Goal: Transaction & Acquisition: Purchase product/service

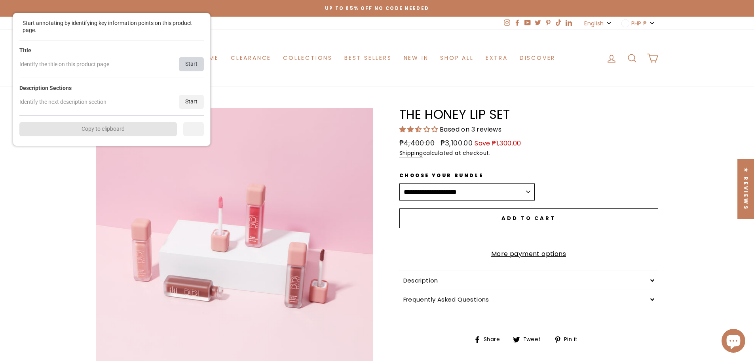
click at [186, 64] on div "Start" at bounding box center [191, 64] width 25 height 14
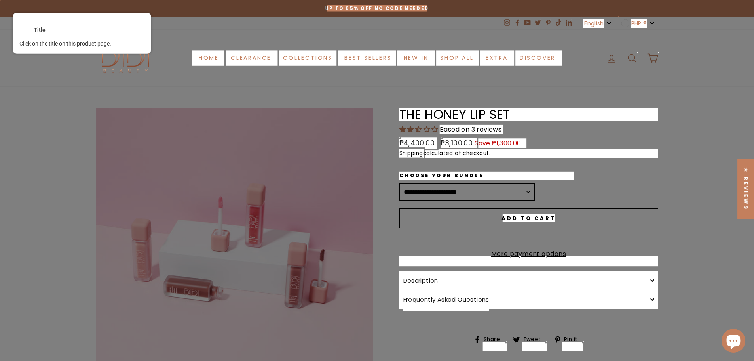
drag, startPoint x: 443, startPoint y: 109, endPoint x: 438, endPoint y: 112, distance: 5.7
click at [442, 110] on div at bounding box center [529, 114] width 260 height 14
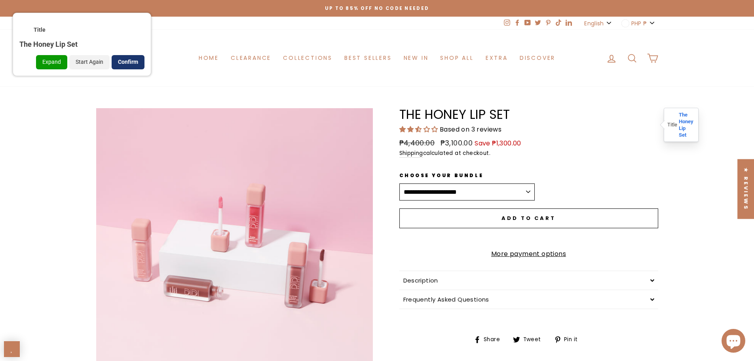
click at [128, 62] on div "Confirm" at bounding box center [128, 62] width 33 height 14
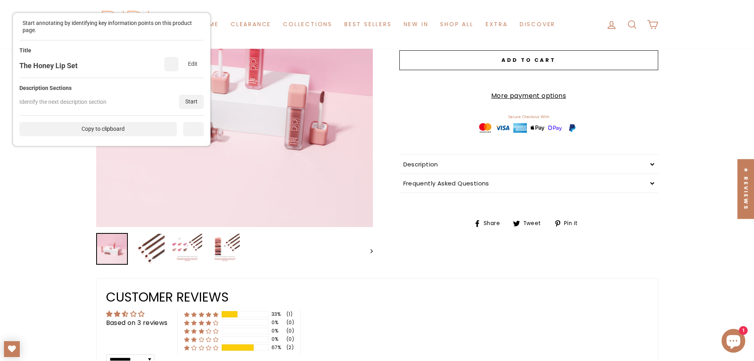
scroll to position [158, 0]
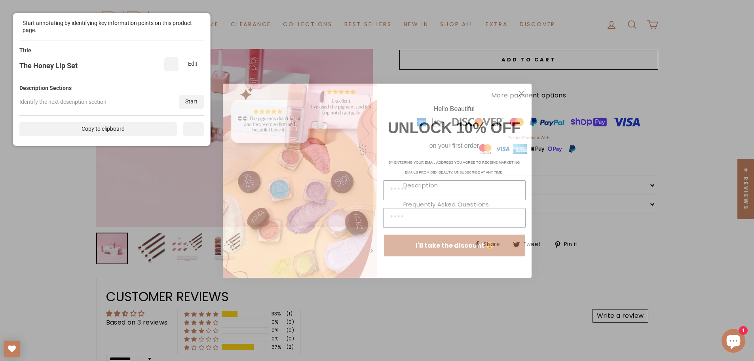
click at [445, 175] on div "BY ENTERING YOUR EMAIL ADDRESS YOU AGREE TO RECEIVE MARKETING EMAILS FROM DIDI …" at bounding box center [454, 166] width 142 height 28
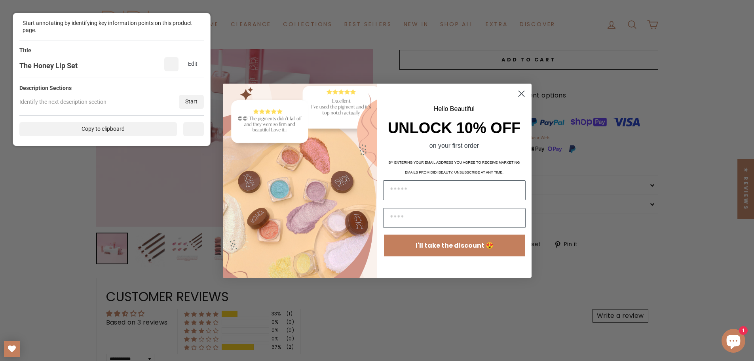
click at [522, 94] on icon "Close dialog" at bounding box center [521, 94] width 6 height 6
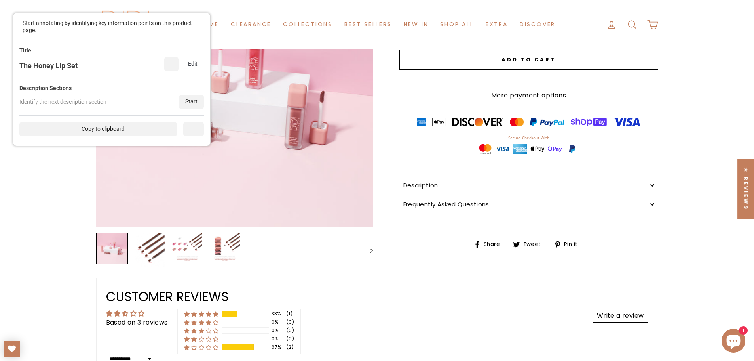
click at [477, 191] on div "Description" at bounding box center [528, 185] width 259 height 19
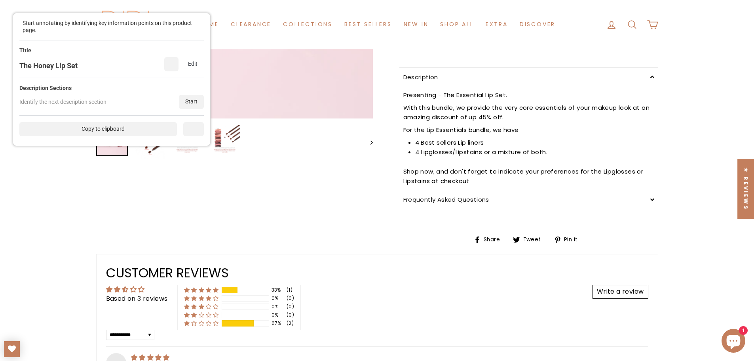
scroll to position [277, 0]
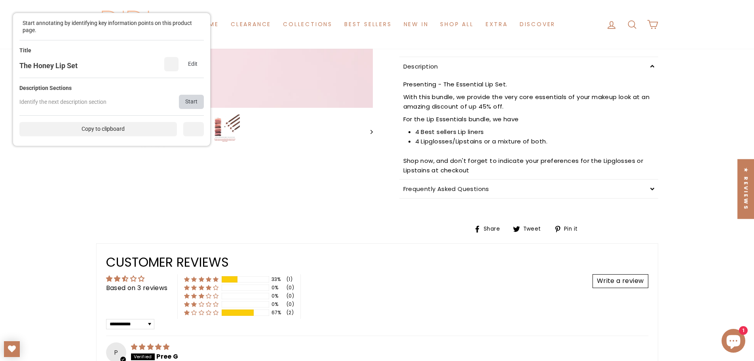
click at [191, 97] on div "Start" at bounding box center [191, 102] width 25 height 14
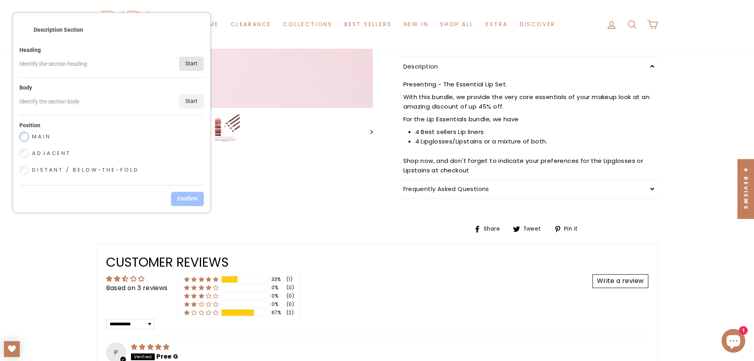
click at [194, 63] on div "Start" at bounding box center [191, 64] width 25 height 14
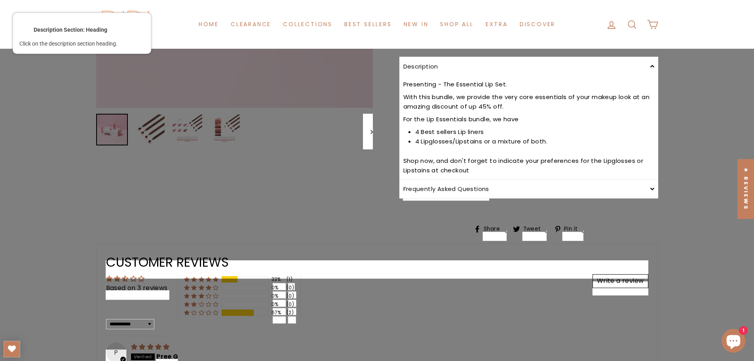
click at [434, 77] on div at bounding box center [420, 74] width 37 height 10
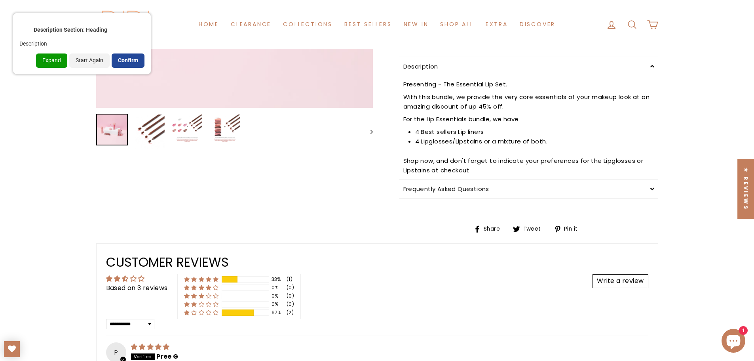
click at [131, 60] on div "Confirm" at bounding box center [128, 60] width 33 height 14
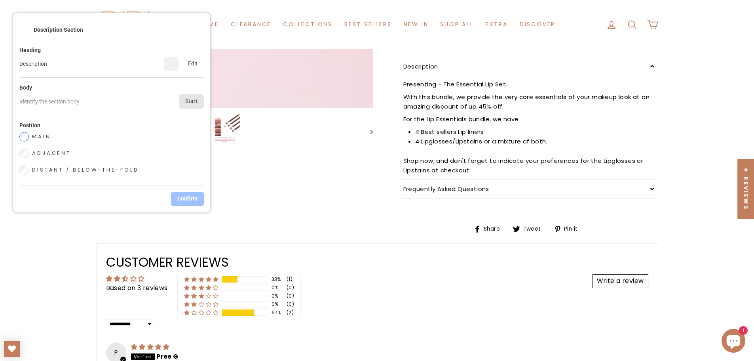
click at [192, 98] on div "Start" at bounding box center [191, 101] width 25 height 14
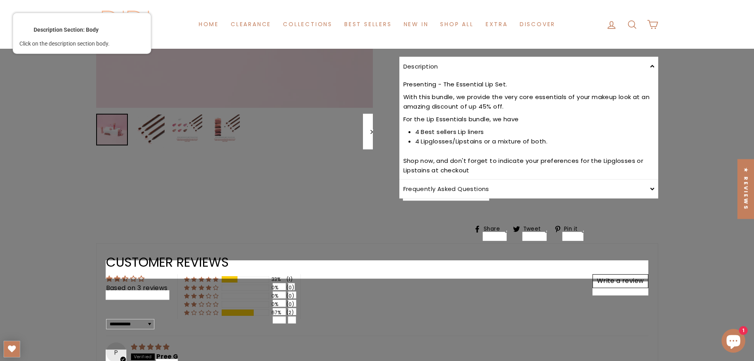
drag, startPoint x: 437, startPoint y: 95, endPoint x: 436, endPoint y: 104, distance: 9.1
click at [437, 95] on div at bounding box center [528, 91] width 252 height 11
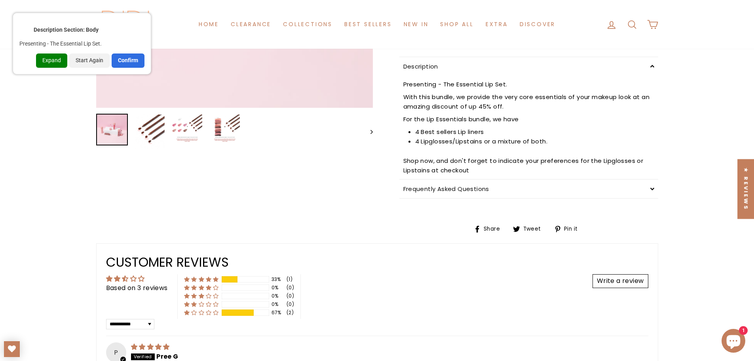
click at [53, 58] on div "Expand" at bounding box center [51, 60] width 31 height 14
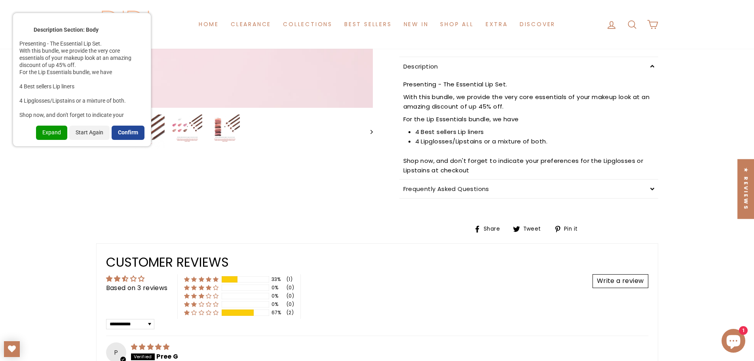
click at [128, 129] on div "Confirm" at bounding box center [128, 132] width 33 height 14
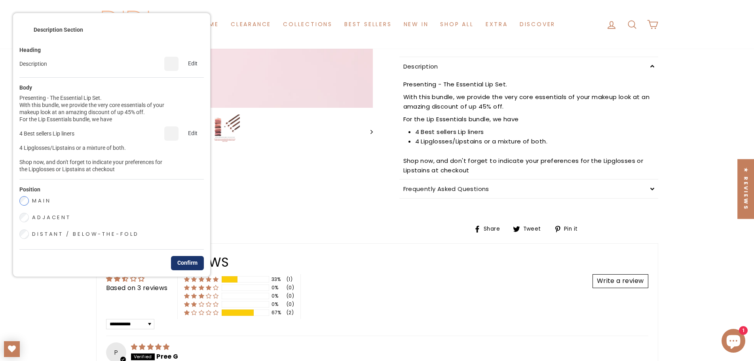
click at [181, 256] on div "Confirm" at bounding box center [187, 263] width 33 height 14
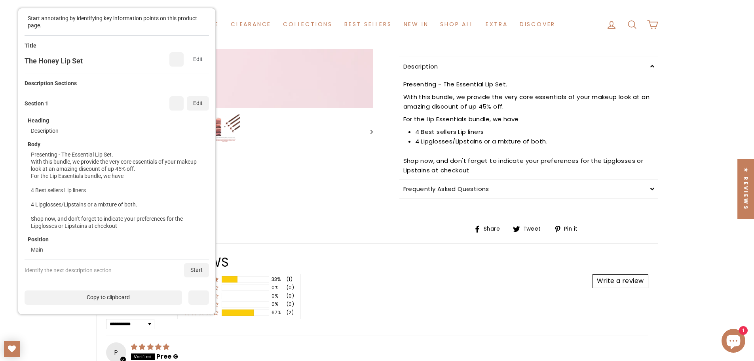
click at [146, 222] on div "Presenting - The Essential Lip Set. With this bundle, we provide the very core …" at bounding box center [118, 190] width 175 height 78
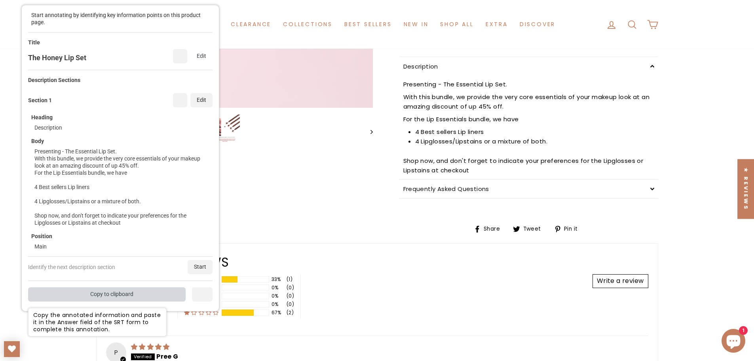
drag, startPoint x: 129, startPoint y: 297, endPoint x: 435, endPoint y: 306, distance: 305.2
click at [136, 297] on div "Copy to clipboard" at bounding box center [107, 294] width 158 height 14
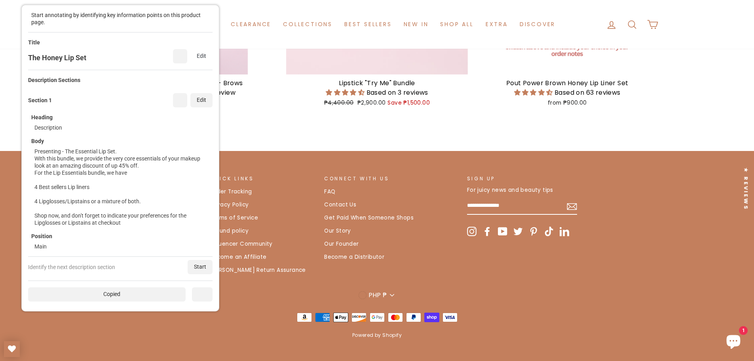
scroll to position [1076, 0]
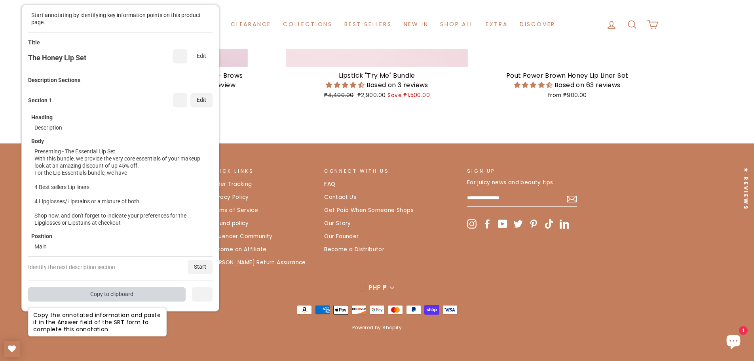
click at [100, 292] on div "Copy to clipboard" at bounding box center [107, 294] width 158 height 14
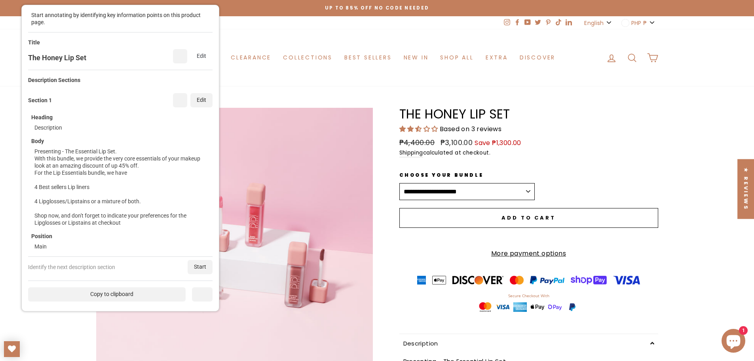
scroll to position [0, 0]
